Goal: Information Seeking & Learning: Find contact information

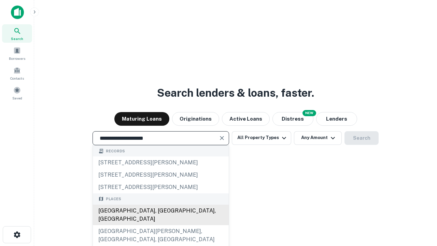
click at [160, 225] on div "[GEOGRAPHIC_DATA], [GEOGRAPHIC_DATA], [GEOGRAPHIC_DATA]" at bounding box center [161, 214] width 136 height 20
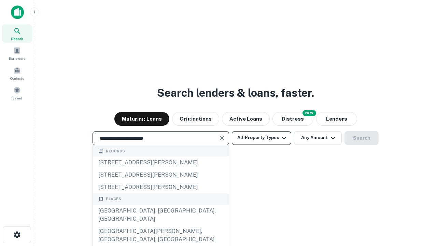
type input "**********"
click at [261, 137] on button "All Property Types" at bounding box center [261, 138] width 59 height 14
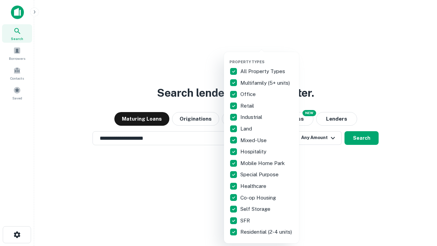
click at [267, 57] on button "button" at bounding box center [266, 57] width 75 height 0
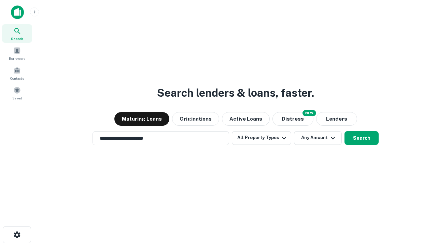
scroll to position [4, 82]
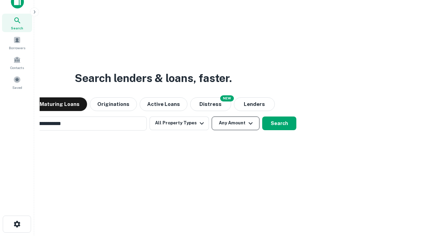
click at [211, 116] on button "Any Amount" at bounding box center [235, 123] width 48 height 14
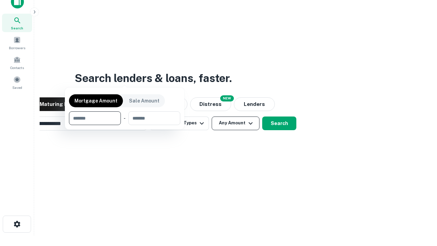
scroll to position [49, 193]
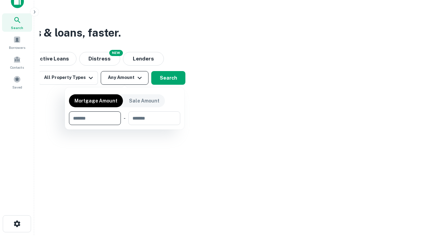
type input "*******"
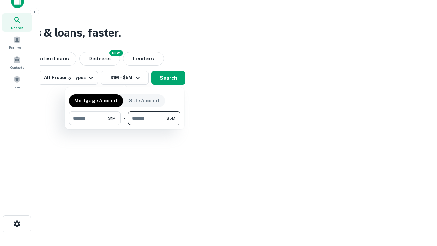
type input "*******"
click at [124, 125] on button "button" at bounding box center [124, 125] width 111 height 0
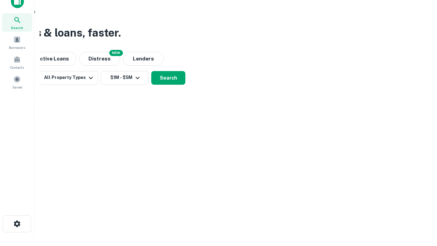
scroll to position [4, 126]
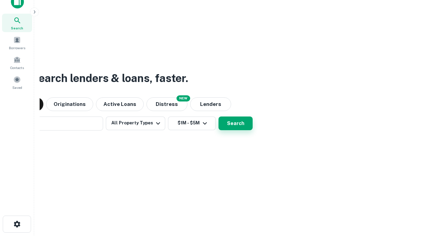
click at [218, 116] on button "Search" at bounding box center [235, 123] width 34 height 14
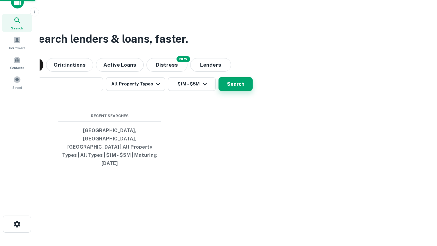
scroll to position [18, 193]
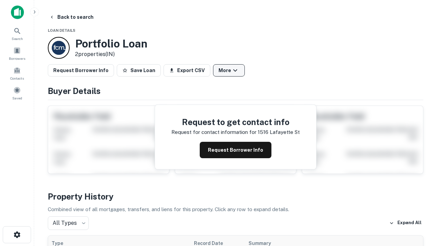
click at [229, 70] on button "More" at bounding box center [229, 70] width 32 height 12
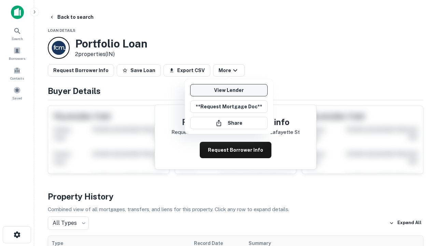
click at [229, 90] on link "View Lender" at bounding box center [228, 90] width 77 height 12
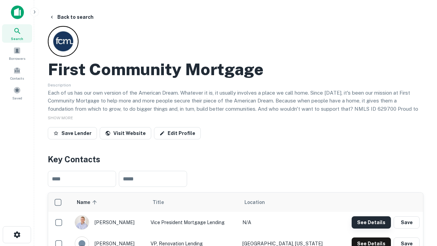
click at [371, 222] on button "See Details" at bounding box center [370, 222] width 39 height 12
click at [17, 234] on icon "button" at bounding box center [17, 234] width 8 height 8
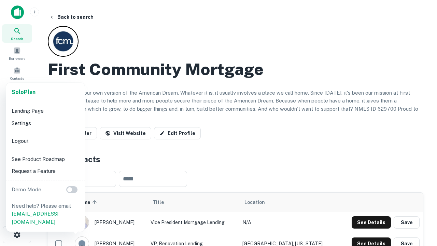
click at [45, 141] on li "Logout" at bounding box center [45, 141] width 73 height 12
